Goal: Task Accomplishment & Management: Use online tool/utility

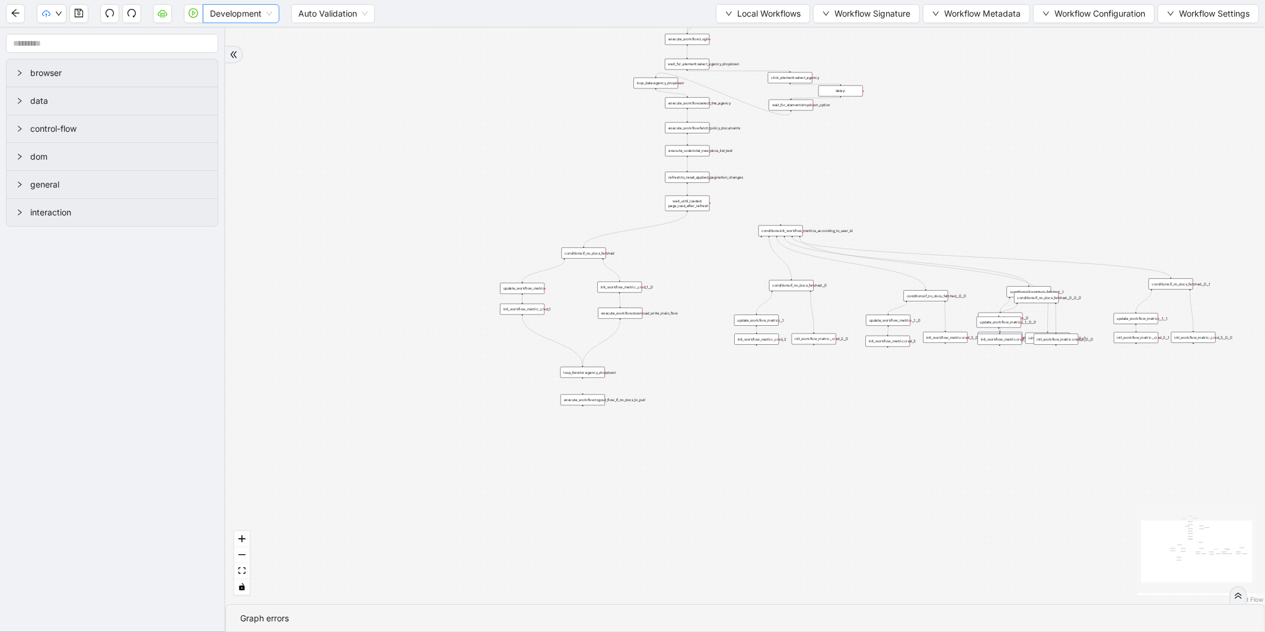
click at [253, 18] on span "Development" at bounding box center [241, 14] width 62 height 18
click at [241, 55] on div "Production" at bounding box center [241, 56] width 58 height 13
click at [191, 14] on icon "play-circle" at bounding box center [193, 12] width 9 height 9
click at [252, 8] on span "Development" at bounding box center [241, 14] width 62 height 18
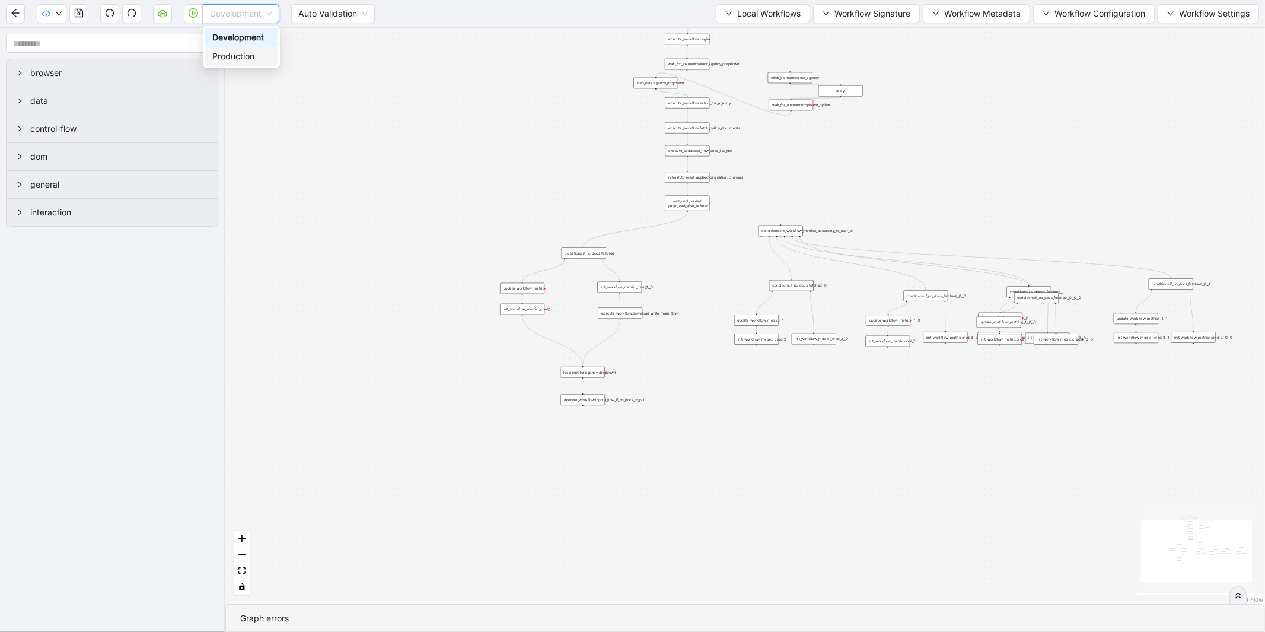
click at [245, 56] on div "Production" at bounding box center [241, 56] width 58 height 13
click at [198, 7] on button "button" at bounding box center [193, 13] width 19 height 19
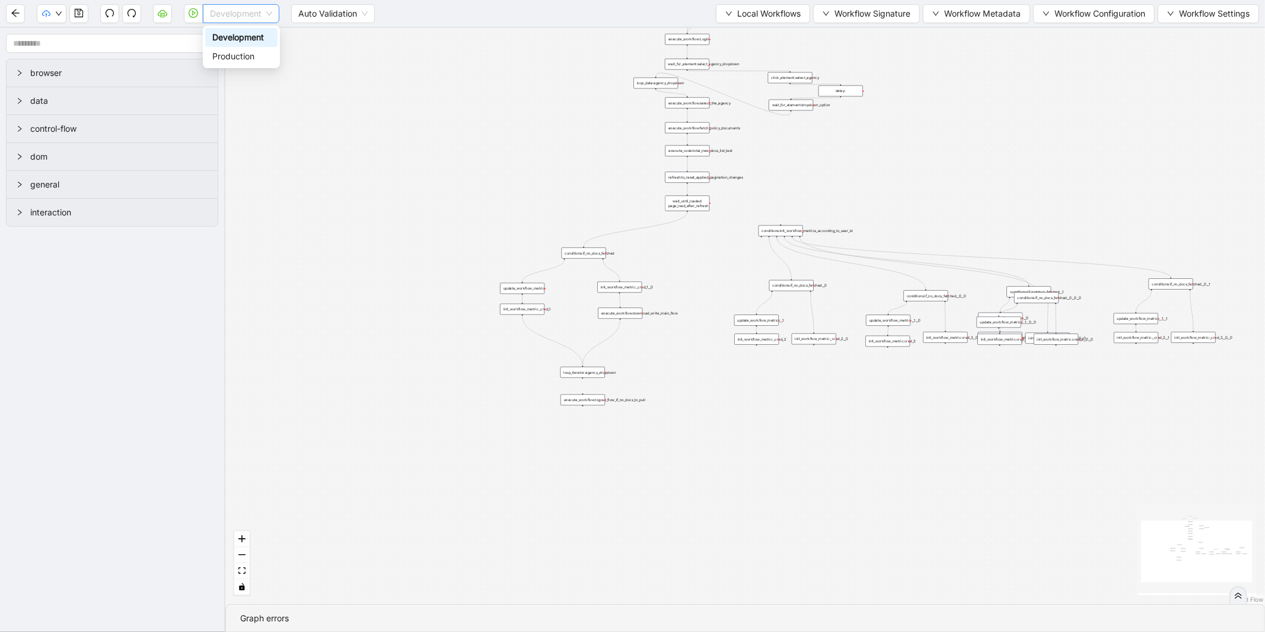
click at [271, 8] on span "Development" at bounding box center [241, 14] width 62 height 18
click at [220, 60] on div "Production" at bounding box center [241, 56] width 58 height 13
click at [193, 18] on button "button" at bounding box center [193, 13] width 19 height 19
click at [191, 14] on icon "play-circle" at bounding box center [193, 12] width 9 height 9
